Goal: Transaction & Acquisition: Purchase product/service

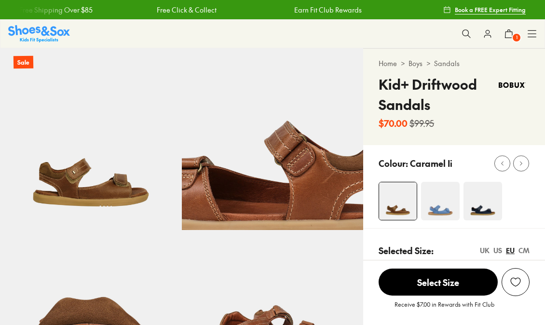
select select "*"
click at [461, 35] on button at bounding box center [466, 33] width 21 height 21
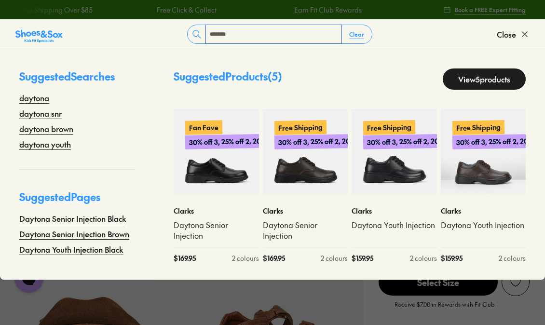
type input "*******"
click at [476, 70] on link "View 5 products" at bounding box center [484, 78] width 83 height 21
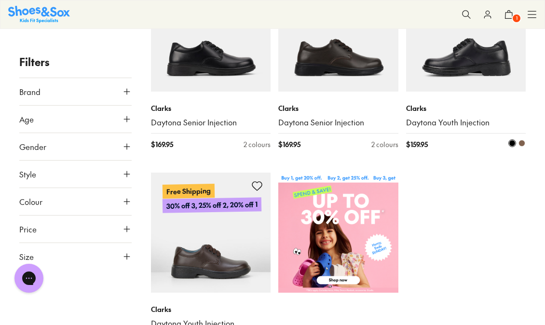
click at [464, 84] on img at bounding box center [466, 32] width 120 height 120
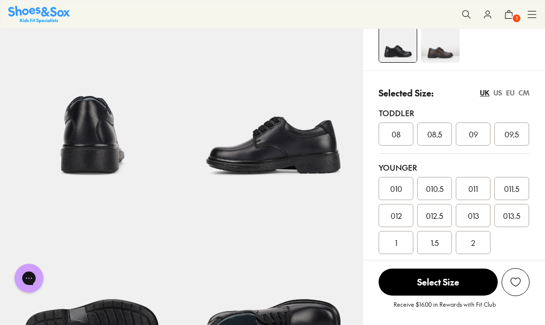
select select "*"
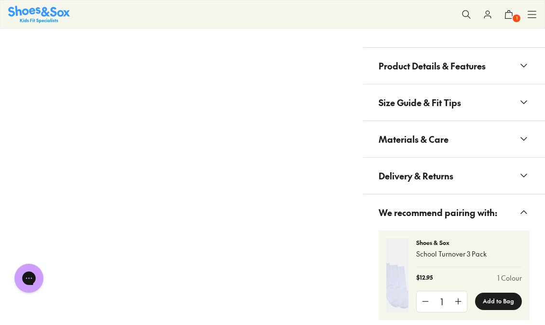
scroll to position [857, 0]
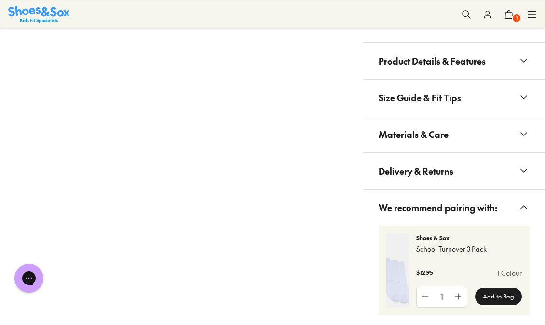
click at [457, 78] on button "Product Details & Features" at bounding box center [454, 61] width 182 height 36
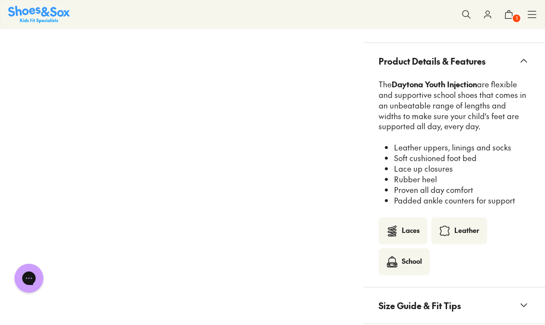
click at [458, 52] on span "Product Details & Features" at bounding box center [432, 61] width 107 height 28
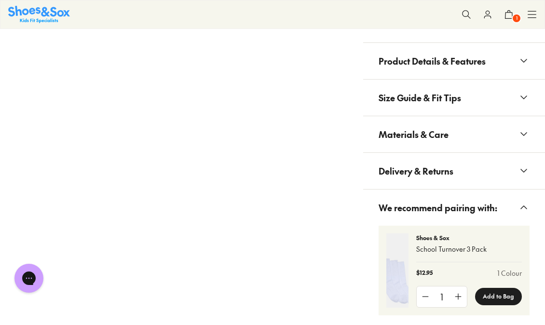
click at [456, 105] on span "Size Guide & Fit Tips" at bounding box center [420, 97] width 82 height 28
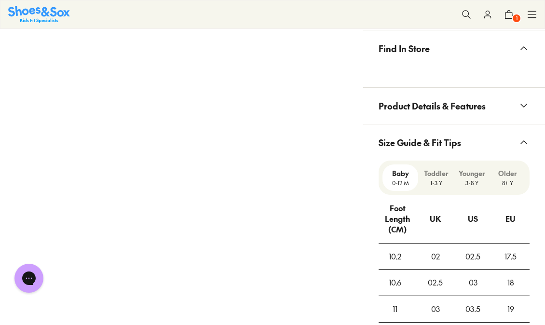
scroll to position [750, 0]
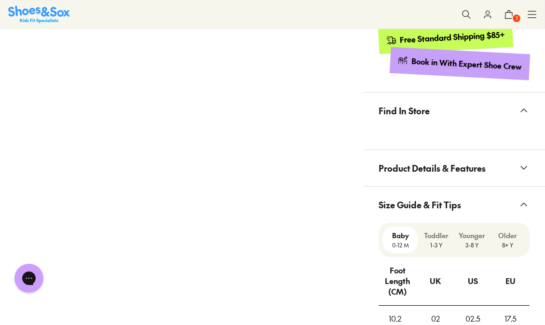
click at [494, 165] on button "Product Details & Features" at bounding box center [454, 168] width 182 height 36
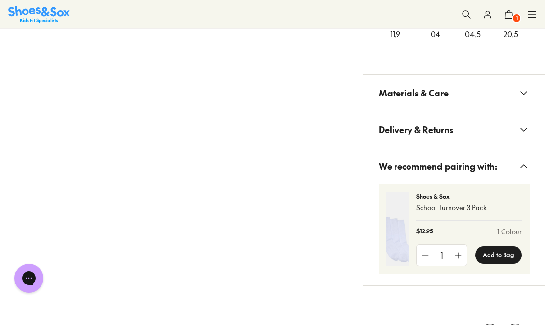
scroll to position [1393, 0]
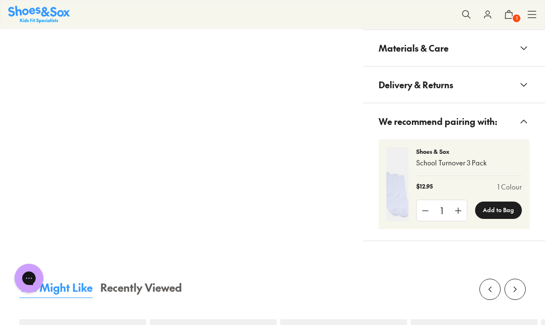
click at [465, 56] on button "Materials & Care" at bounding box center [454, 48] width 182 height 36
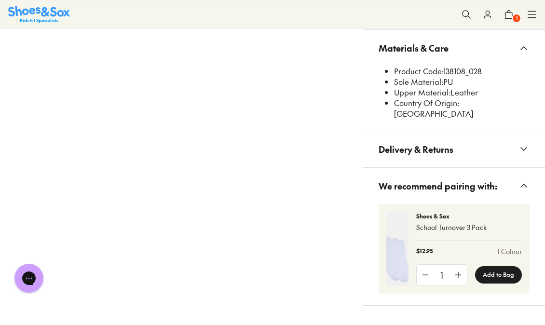
drag, startPoint x: 443, startPoint y: 72, endPoint x: 499, endPoint y: 75, distance: 56.0
click at [499, 75] on li "Product Code: 138108_028" at bounding box center [462, 71] width 136 height 11
copy li "138108_028"
